Goal: Information Seeking & Learning: Learn about a topic

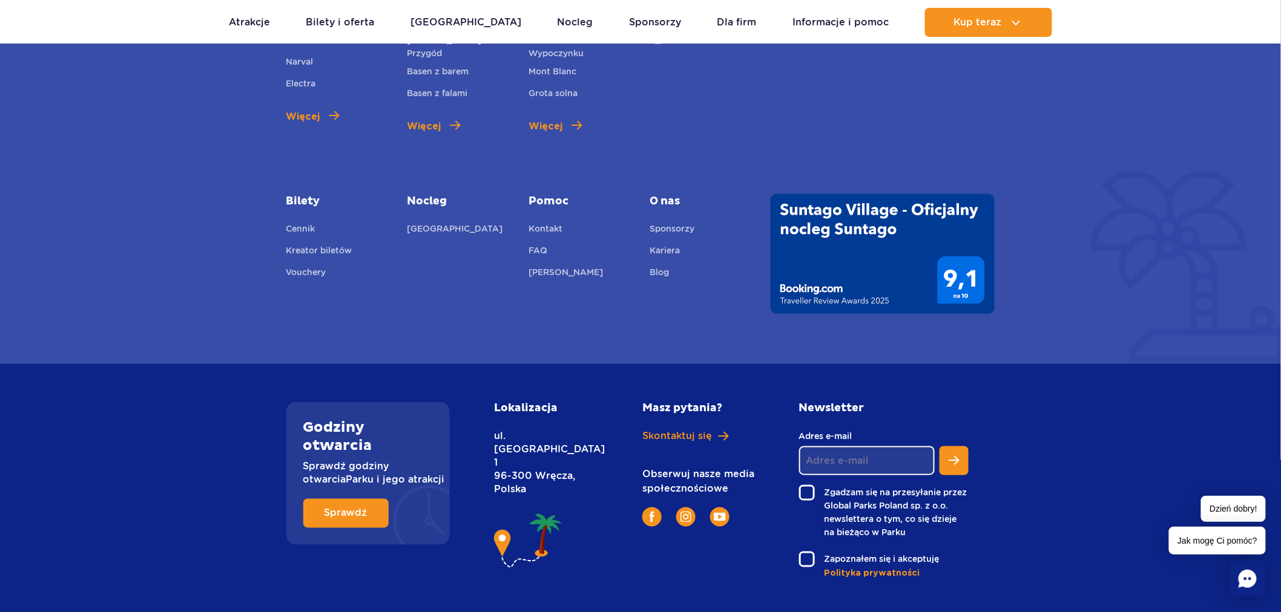
scroll to position [4394, 0]
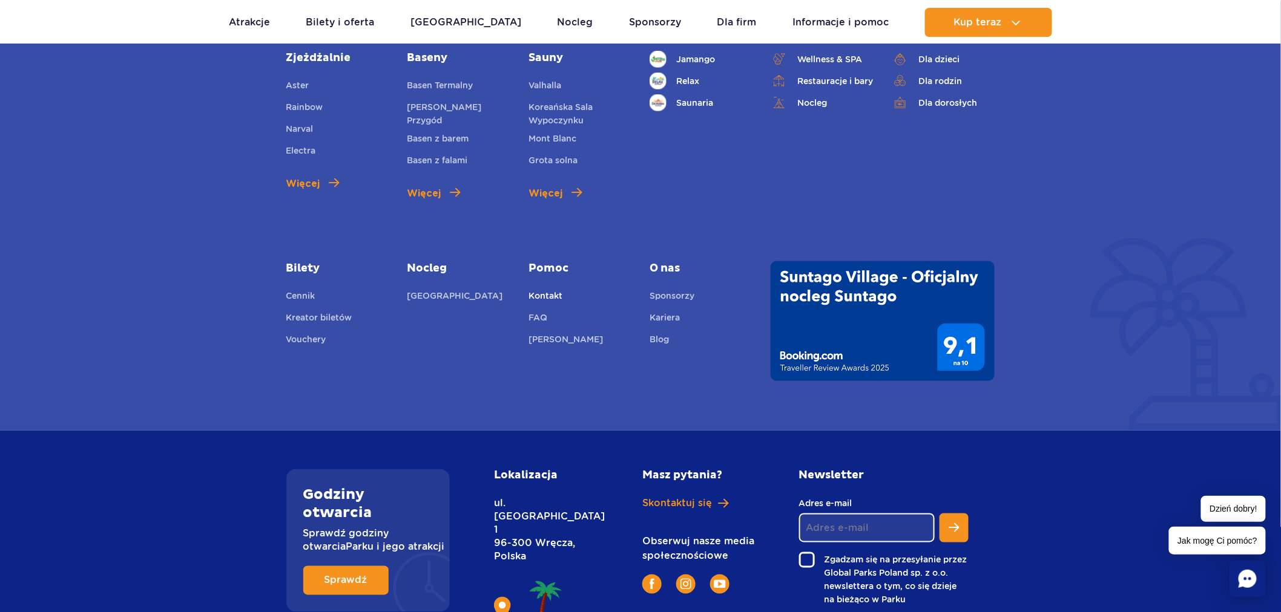
click at [545, 289] on link "Kontakt" at bounding box center [545, 297] width 34 height 17
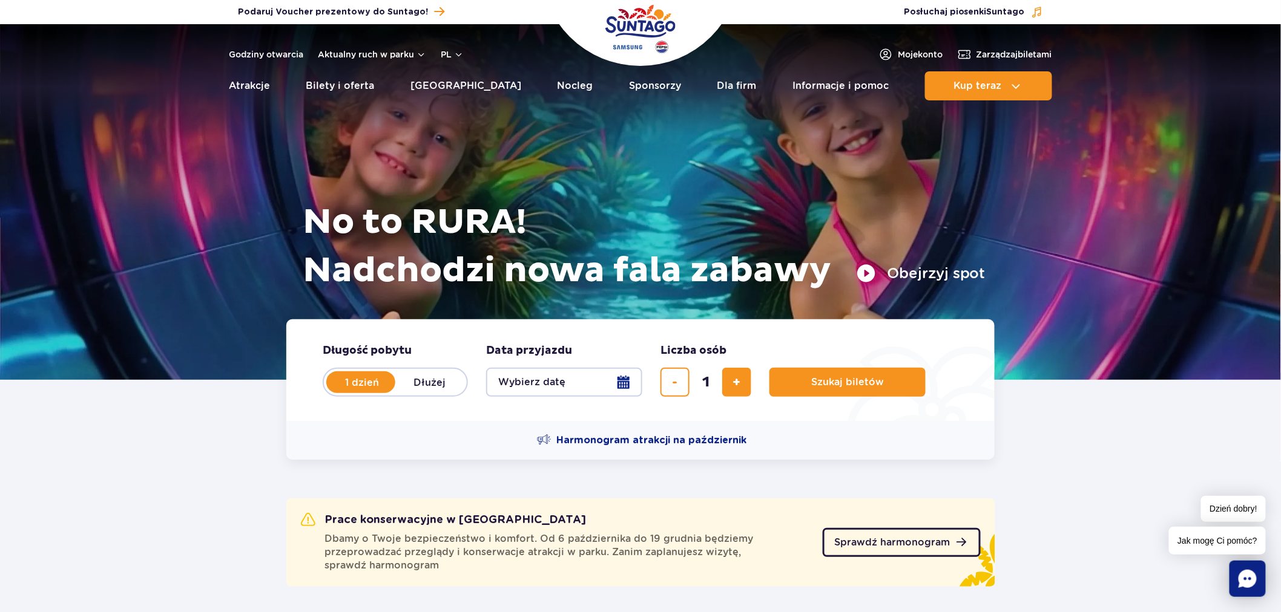
click at [861, 553] on link "Sprawdź harmonogram" at bounding box center [901, 542] width 158 height 29
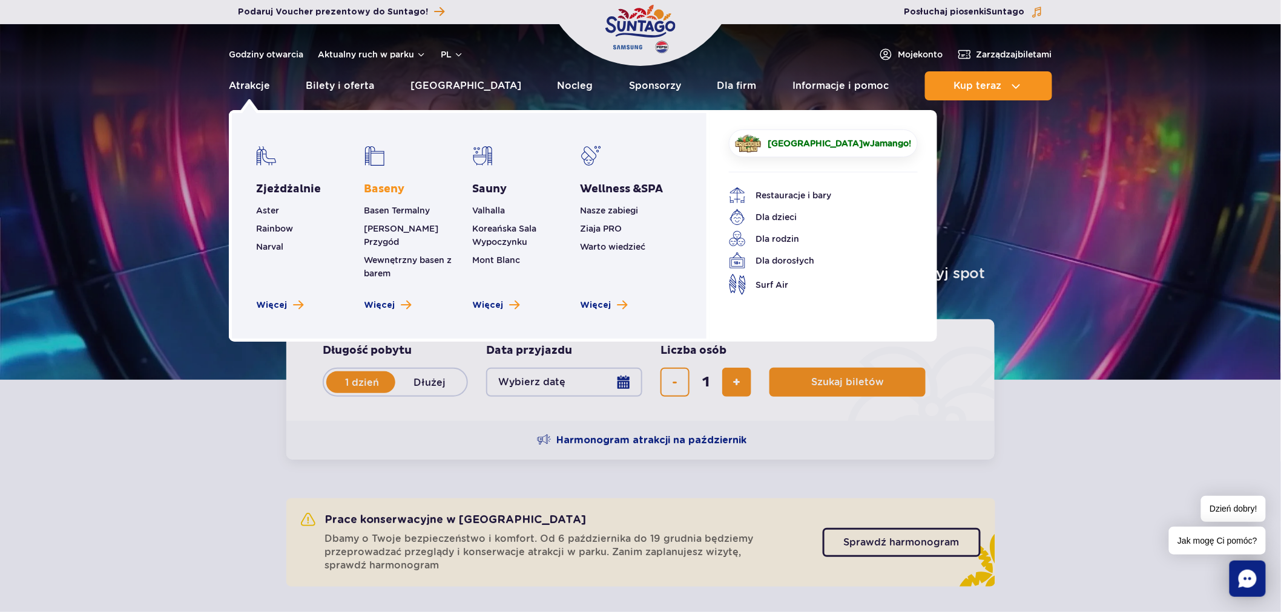
click at [387, 186] on link "Baseny" at bounding box center [384, 189] width 41 height 15
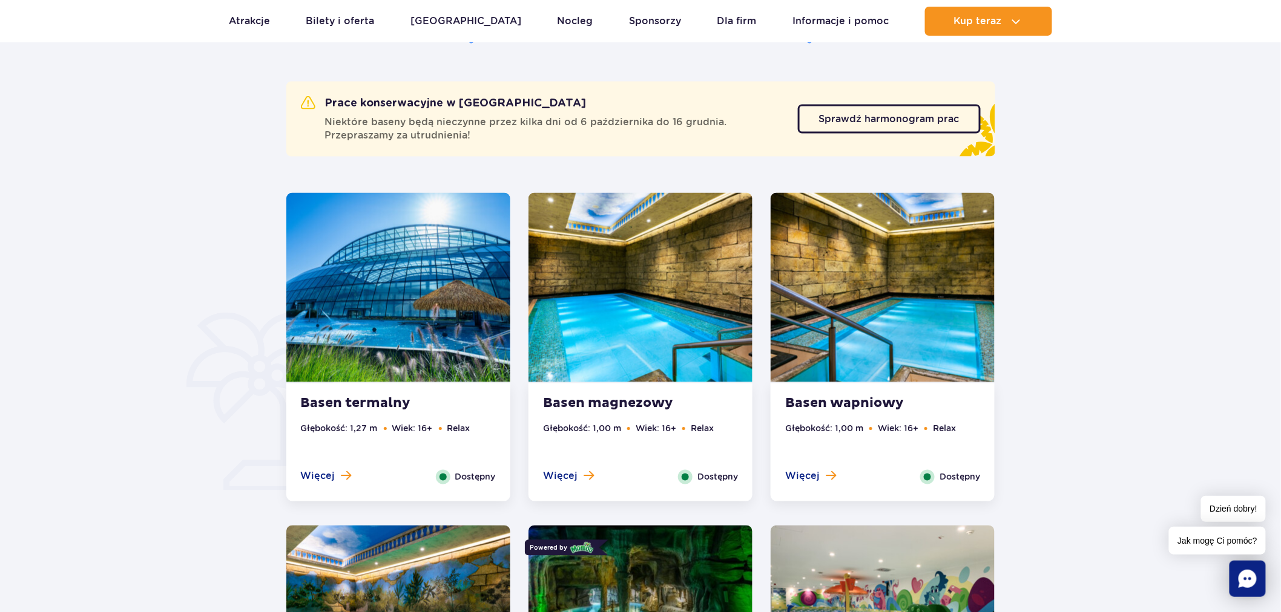
scroll to position [605, 0]
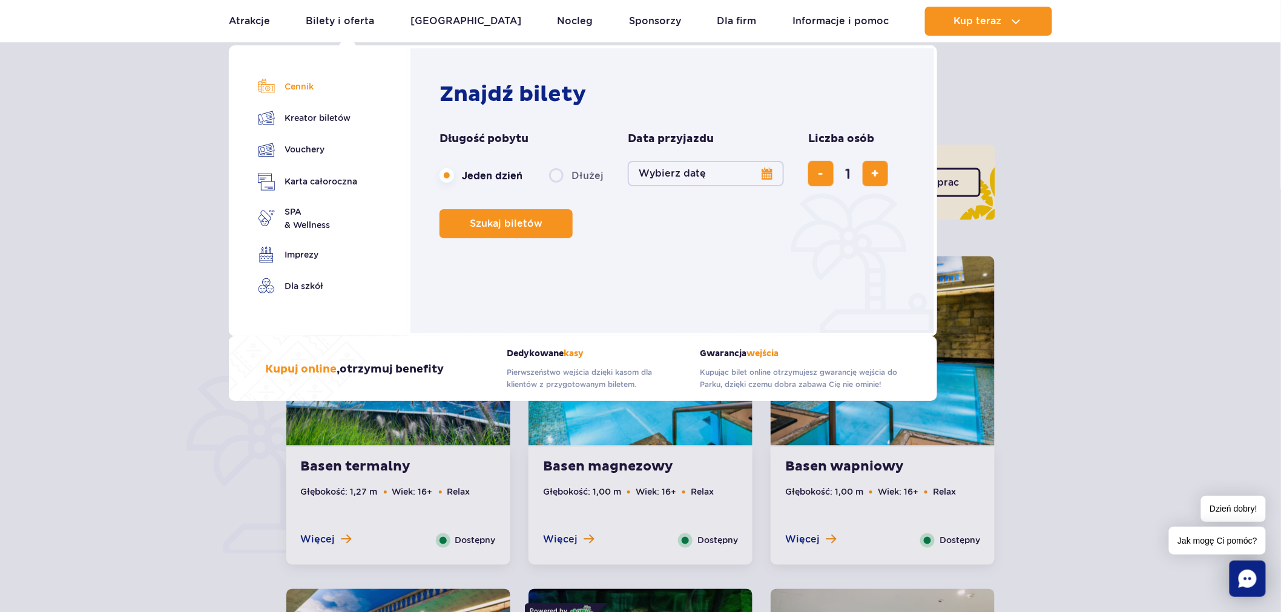
click at [316, 81] on link "Cennik" at bounding box center [307, 86] width 99 height 17
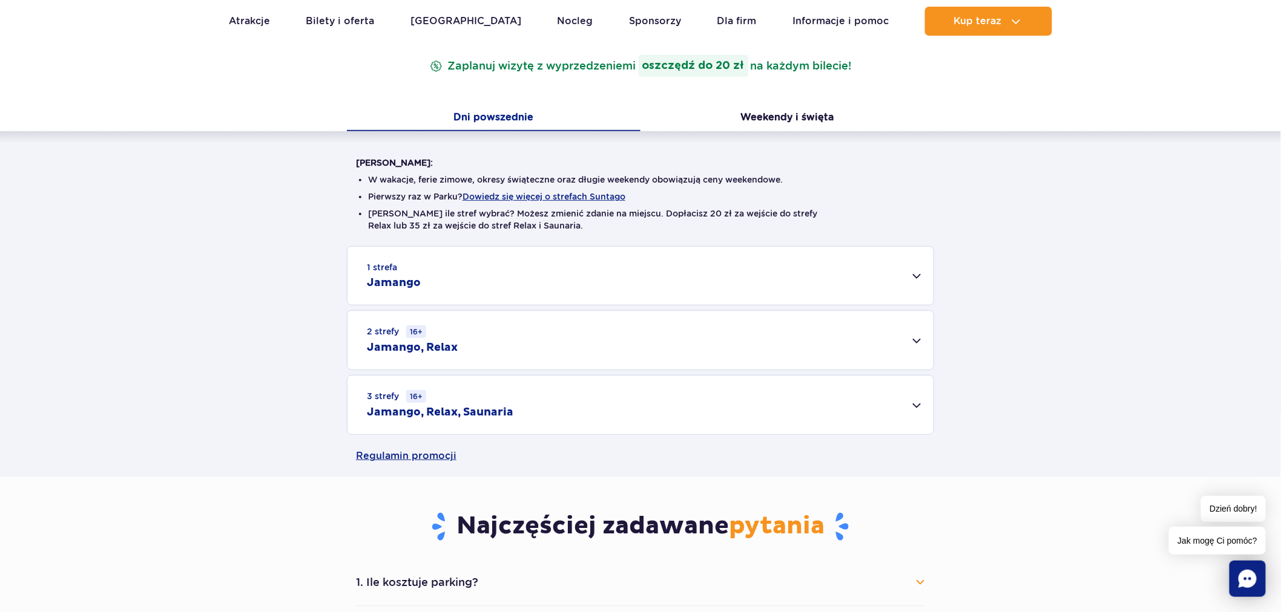
click at [655, 413] on div "3 strefy 16+ Jamango, Relax, Saunaria" at bounding box center [640, 405] width 586 height 59
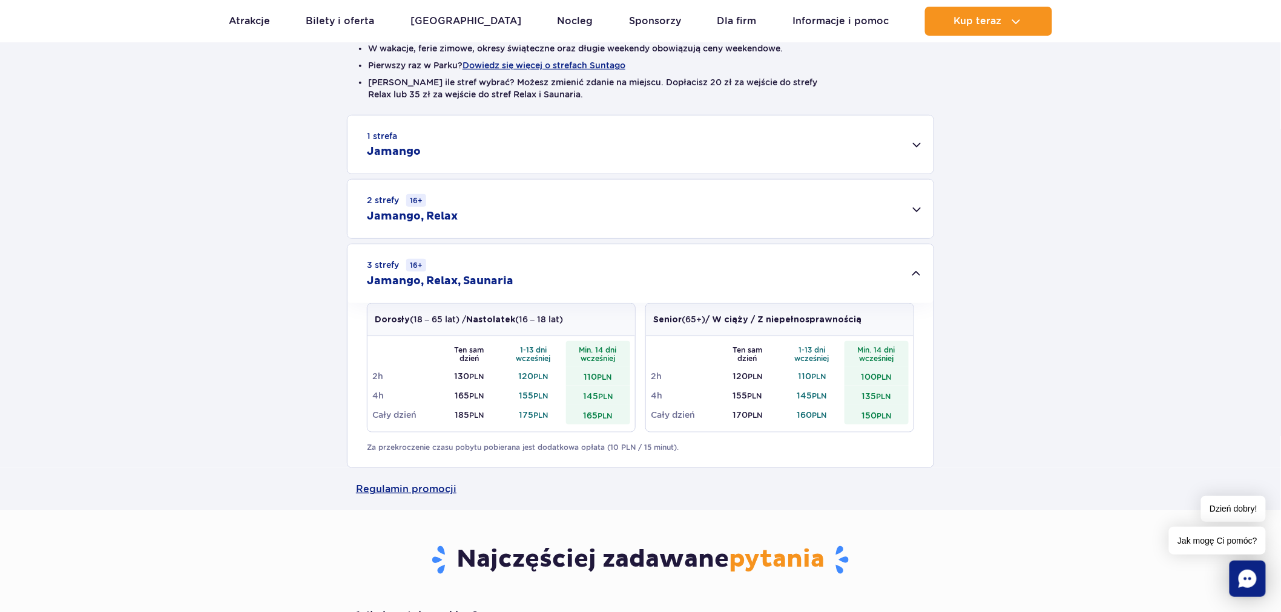
scroll to position [336, 0]
